Goal: Book appointment/travel/reservation

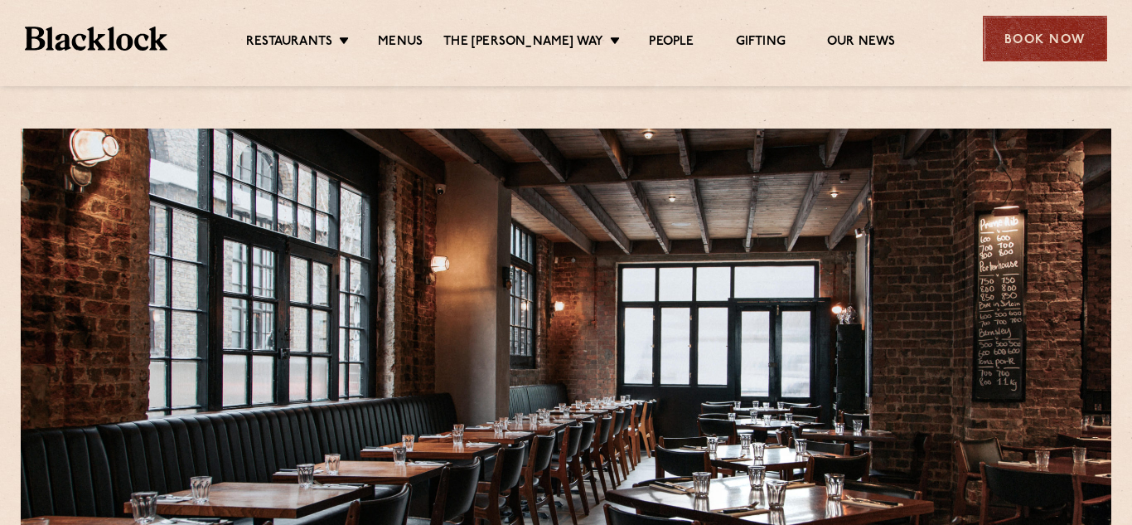
click at [1057, 40] on div "Book Now" at bounding box center [1045, 39] width 124 height 46
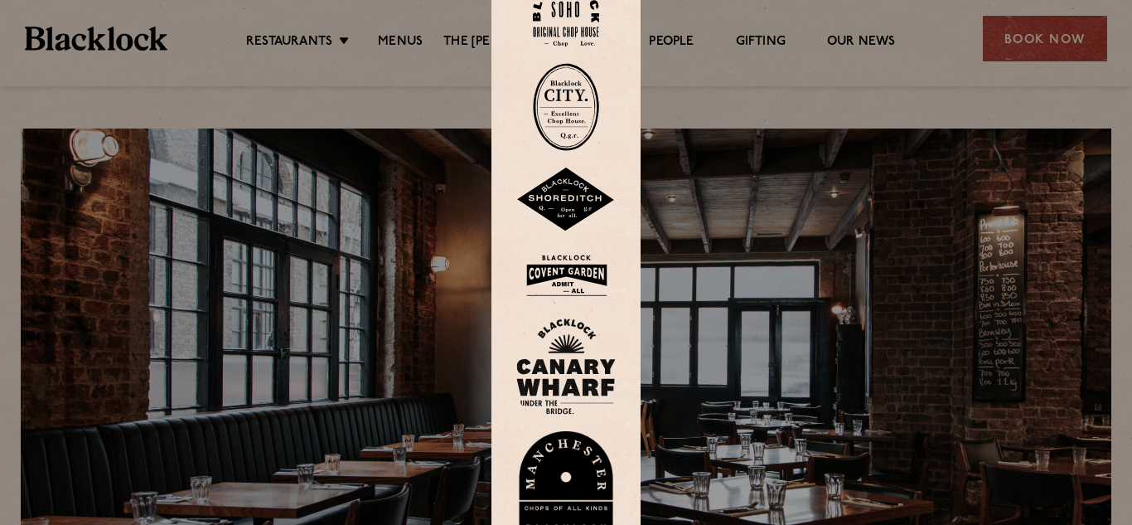
click at [555, 187] on img at bounding box center [565, 199] width 99 height 65
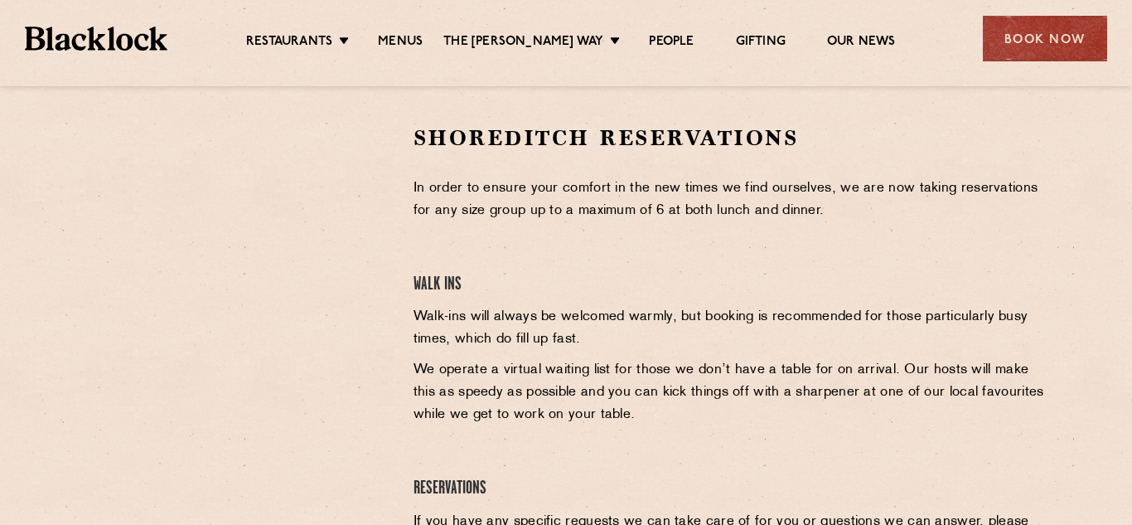
scroll to position [548, 0]
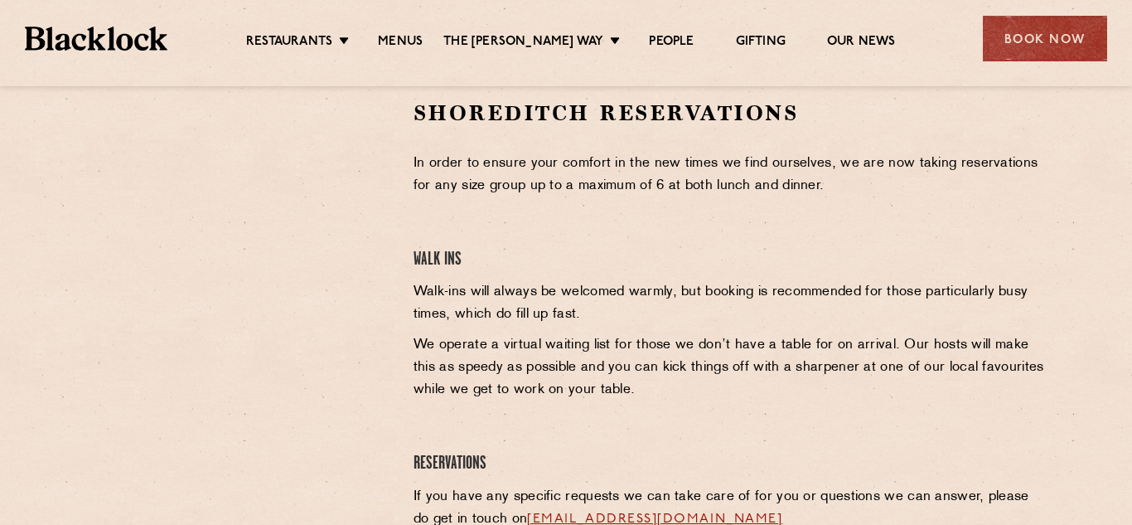
click at [353, 249] on div at bounding box center [236, 224] width 305 height 250
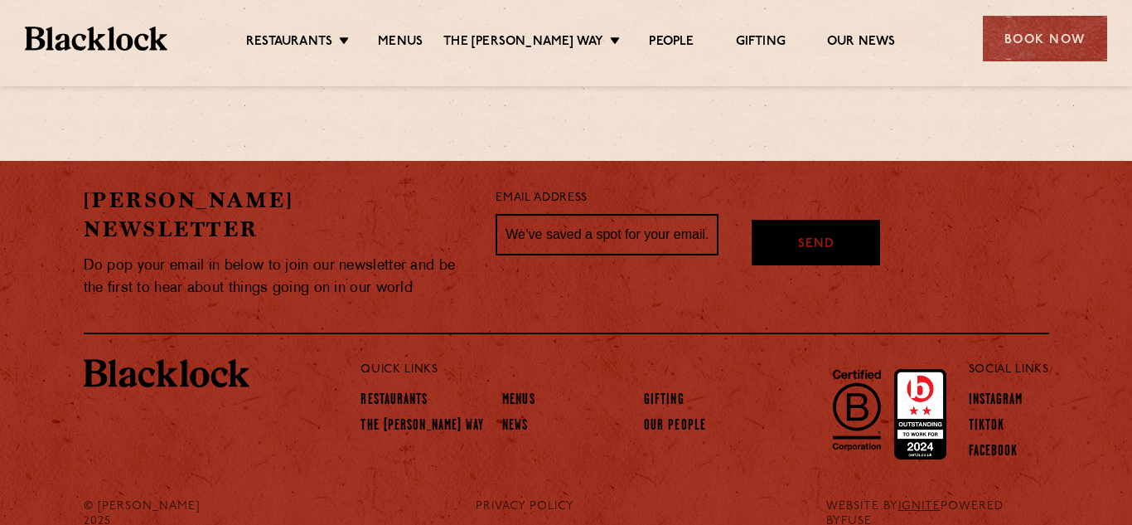
scroll to position [0, 0]
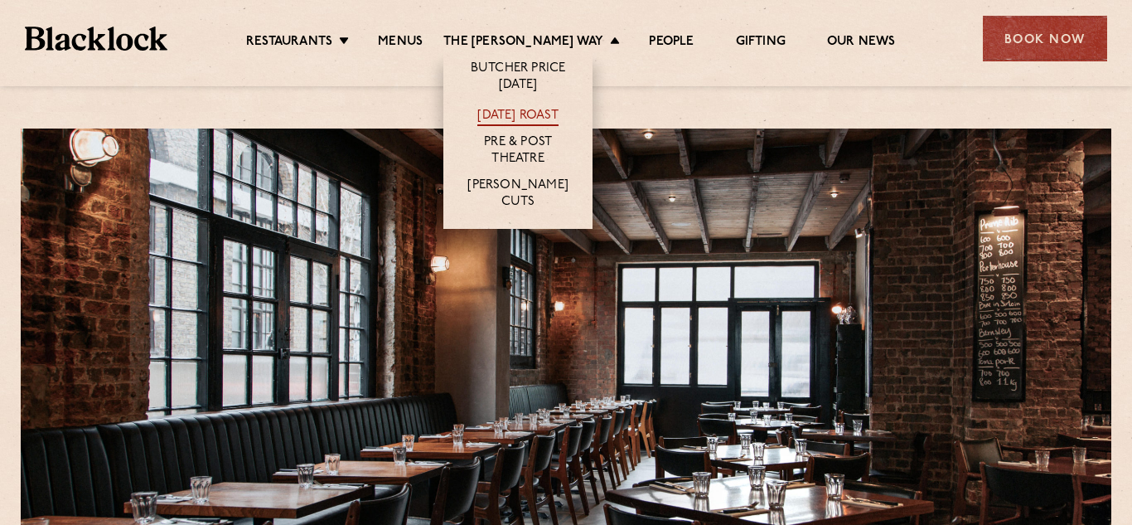
click at [521, 113] on link "[DATE] Roast" at bounding box center [518, 117] width 80 height 18
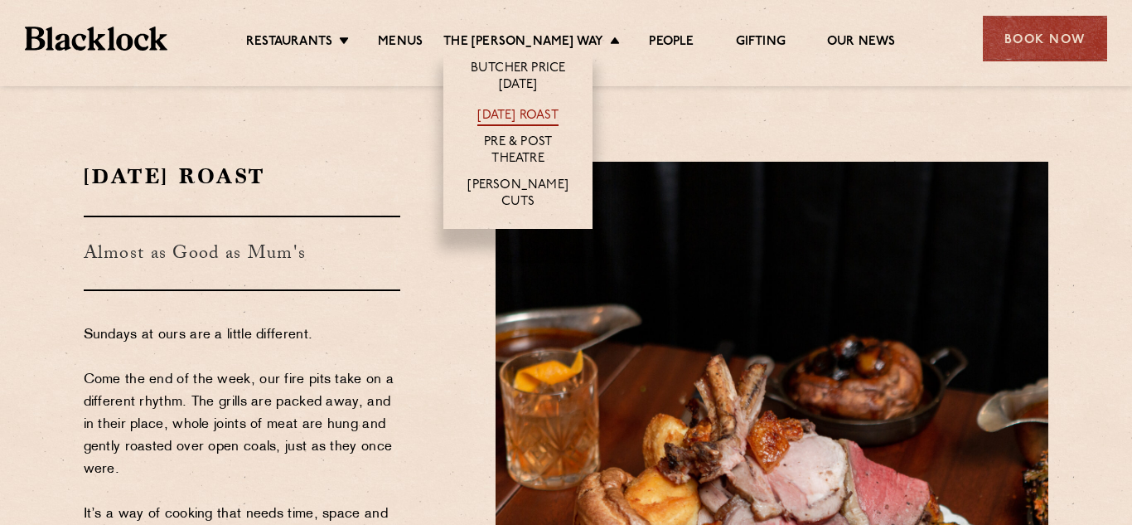
click at [543, 112] on link "[DATE] Roast" at bounding box center [518, 117] width 80 height 18
click at [539, 67] on link "Butcher Price [DATE]" at bounding box center [518, 78] width 116 height 35
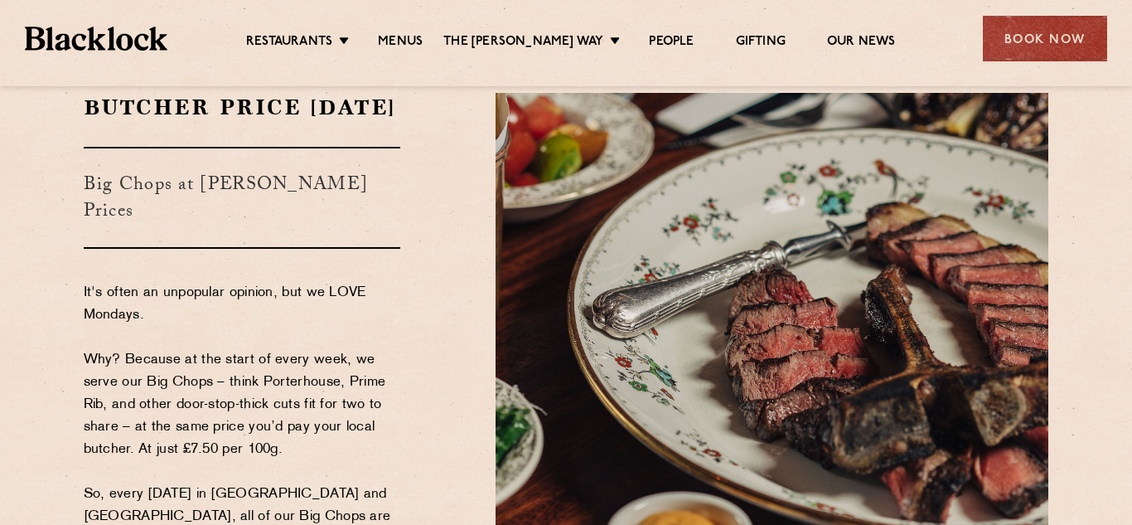
scroll to position [65, 0]
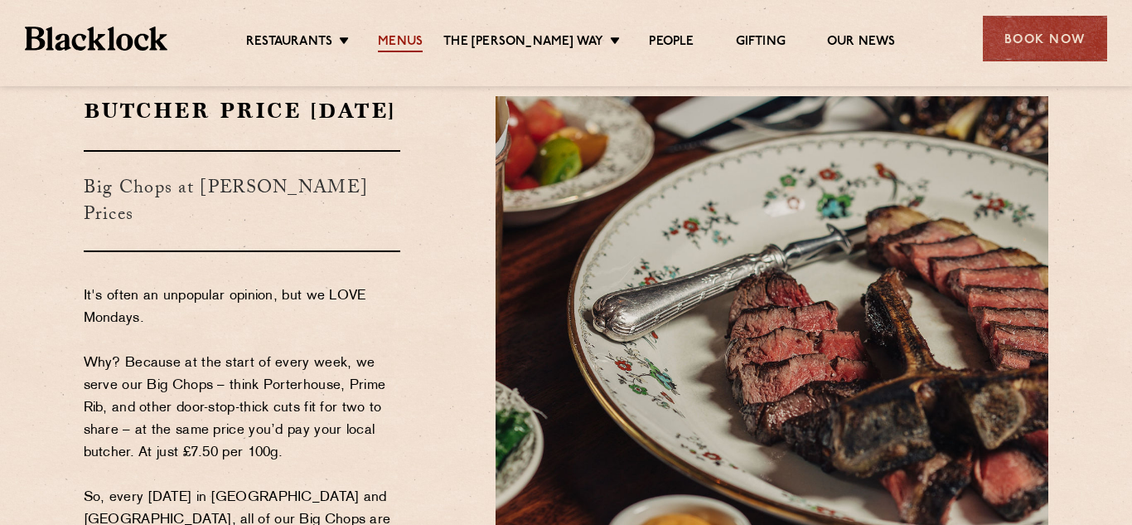
click at [410, 41] on link "Menus" at bounding box center [400, 43] width 45 height 18
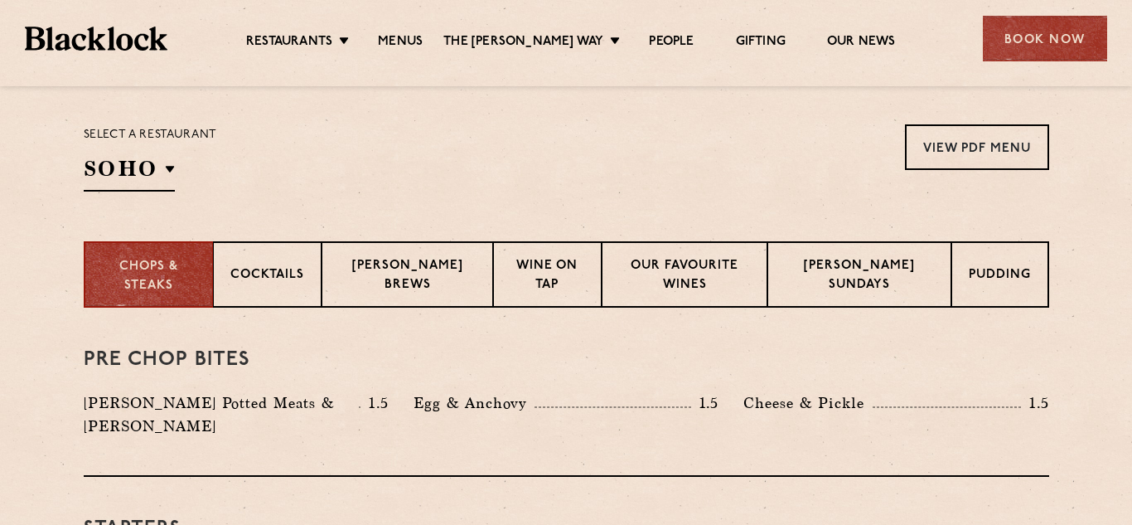
scroll to position [555, 0]
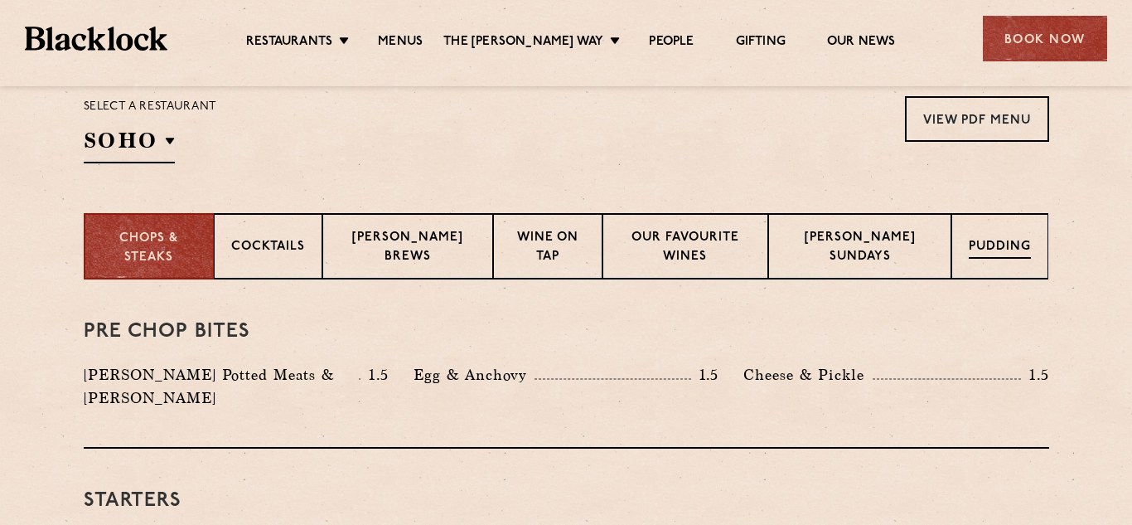
click at [1016, 228] on div "Pudding" at bounding box center [1000, 246] width 97 height 66
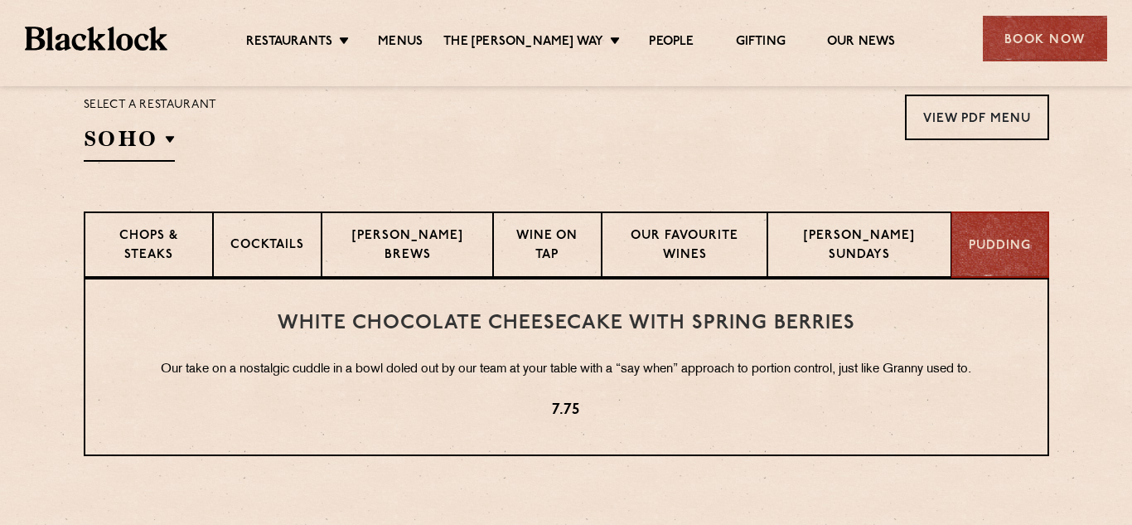
scroll to position [599, 0]
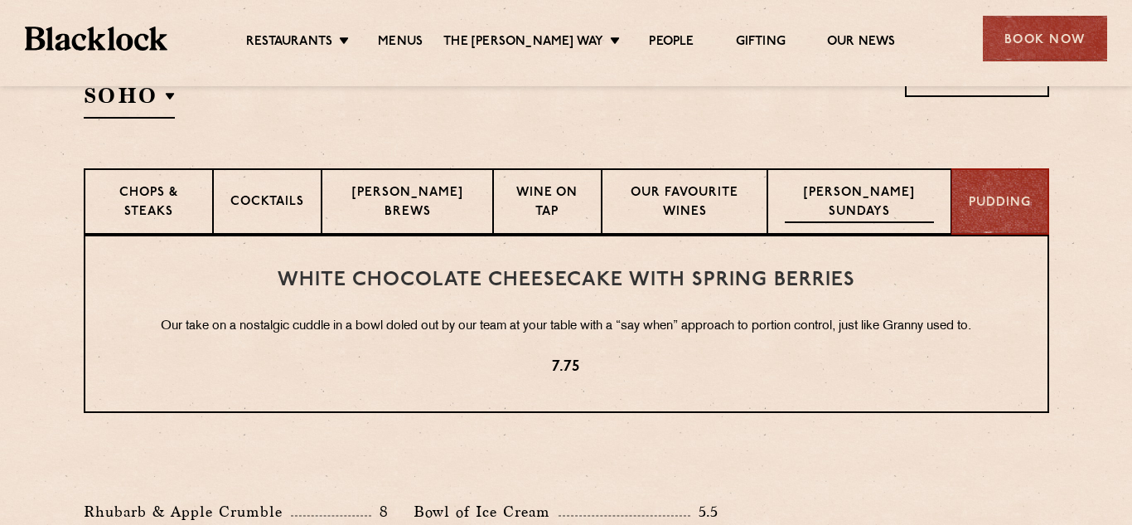
click at [802, 217] on p "[PERSON_NAME] Sundays" at bounding box center [859, 203] width 149 height 39
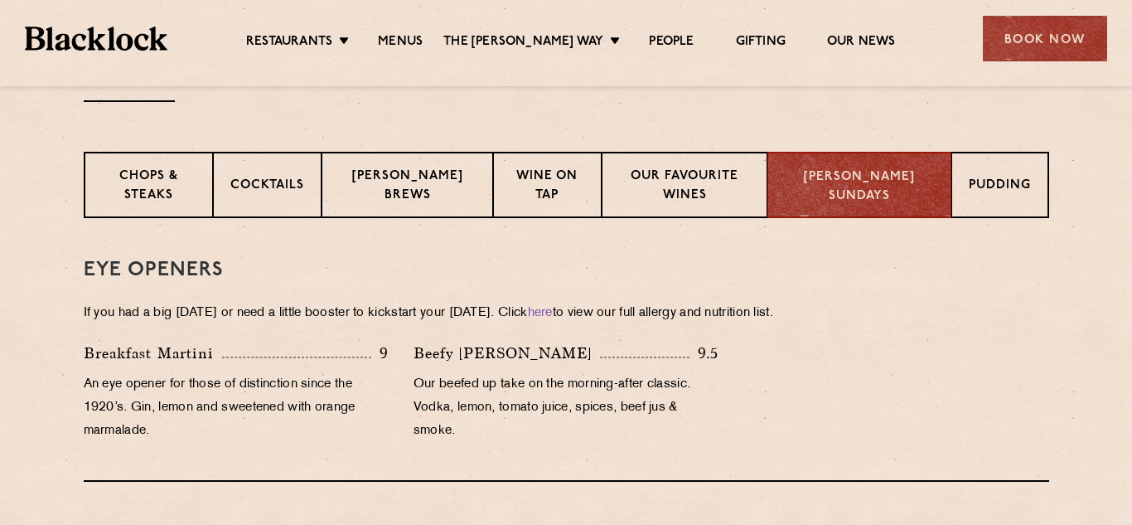
scroll to position [614, 0]
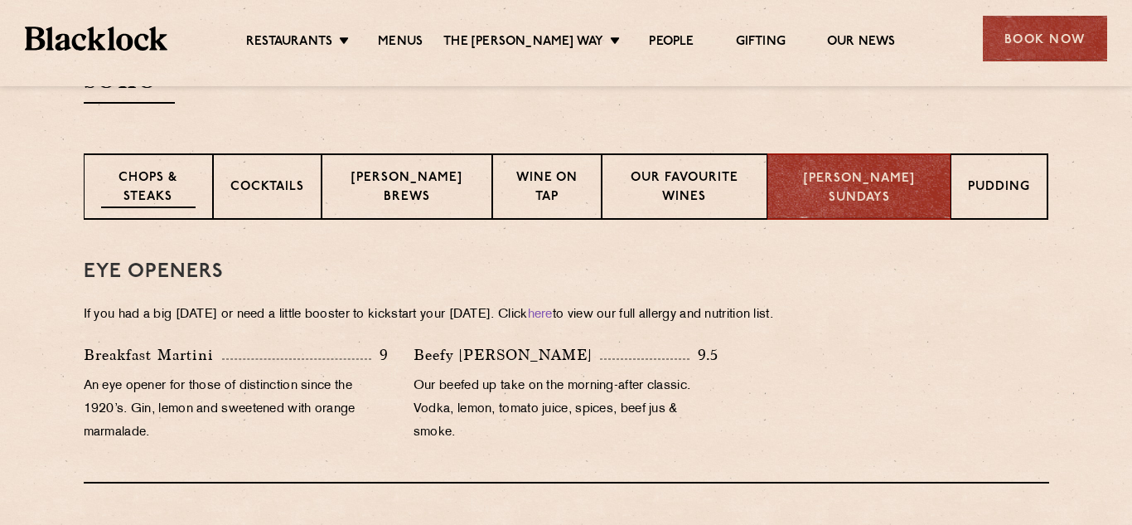
click at [117, 162] on div "Chops & Steaks" at bounding box center [148, 186] width 129 height 66
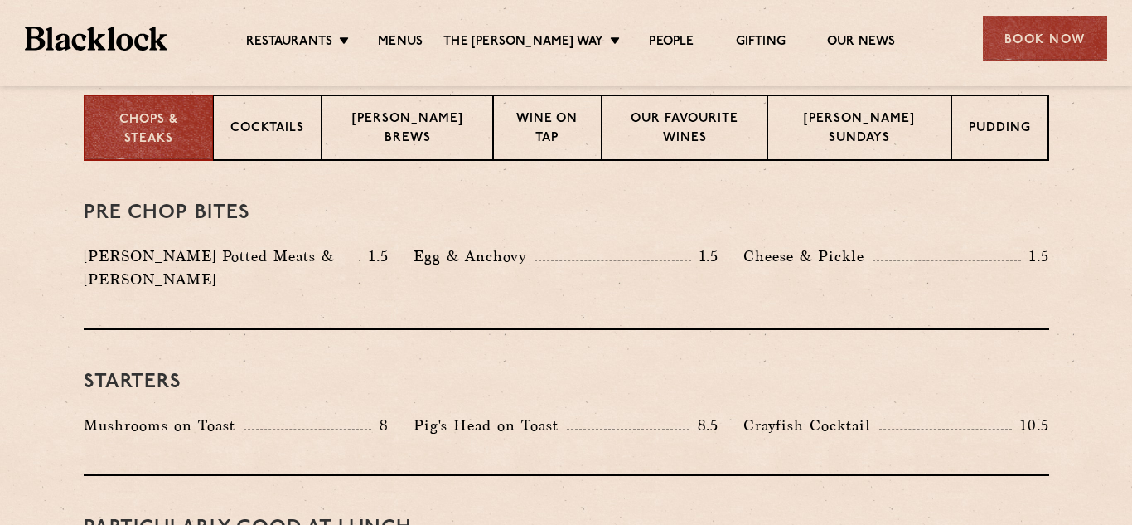
scroll to position [0, 0]
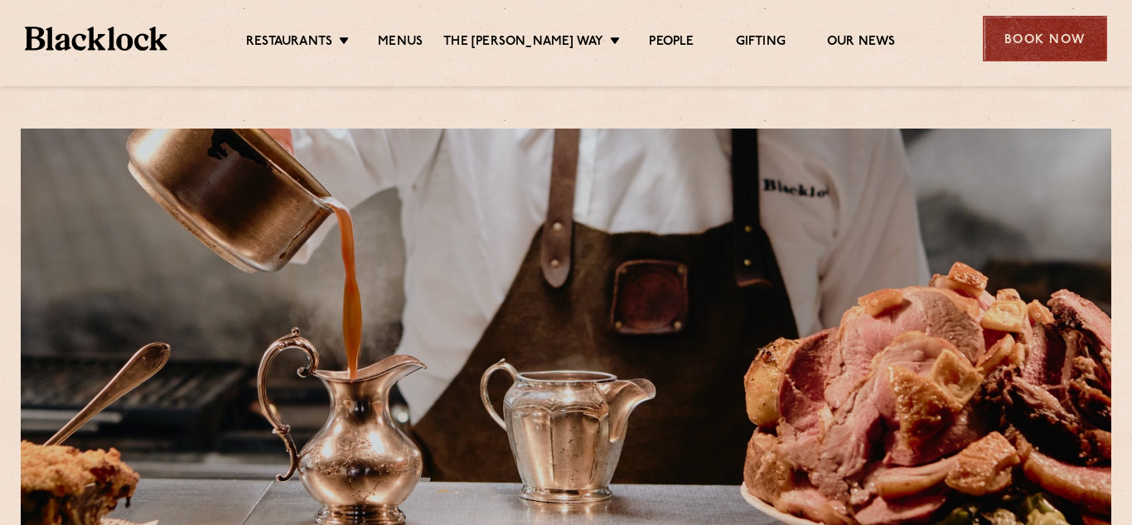
click at [1050, 56] on div "Book Now" at bounding box center [1045, 39] width 124 height 46
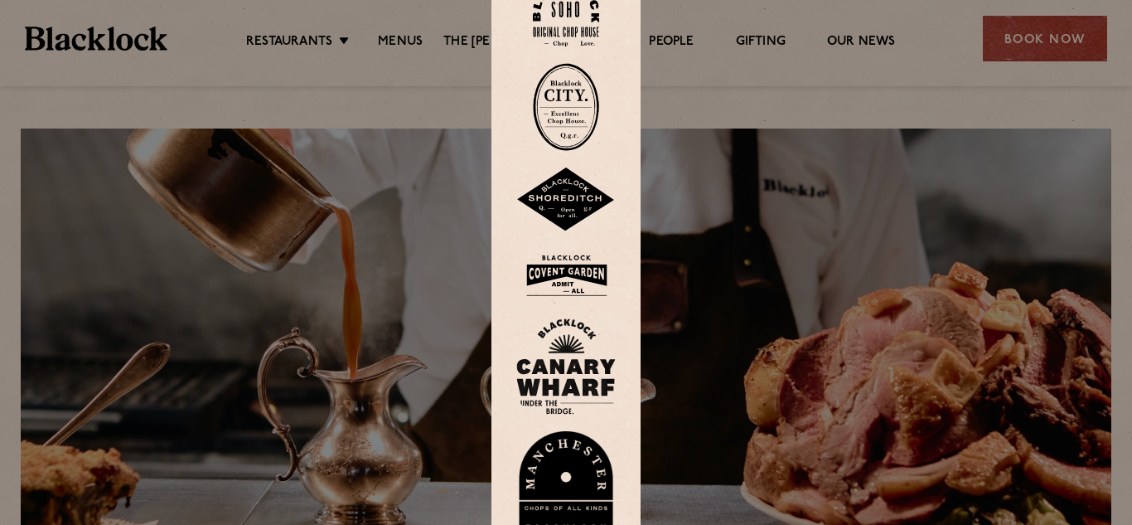
click at [569, 96] on img at bounding box center [566, 107] width 66 height 88
